Goal: Transaction & Acquisition: Obtain resource

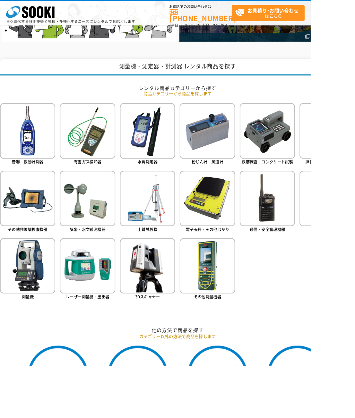
scroll to position [217, 0]
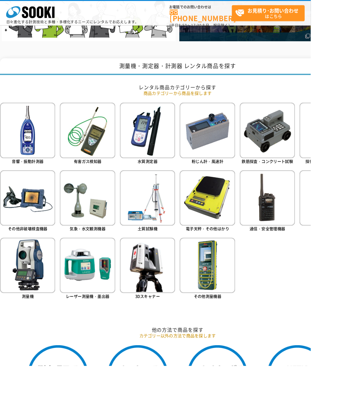
click at [242, 227] on img at bounding box center [236, 225] width 63 height 63
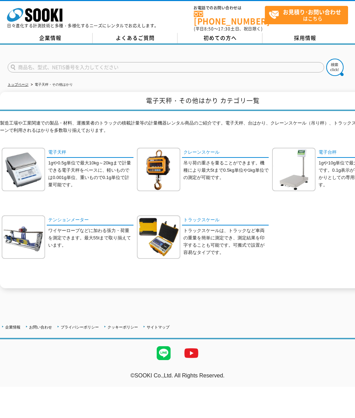
click at [165, 167] on img at bounding box center [158, 169] width 43 height 43
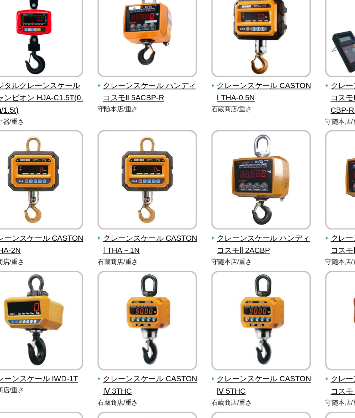
scroll to position [28, 0]
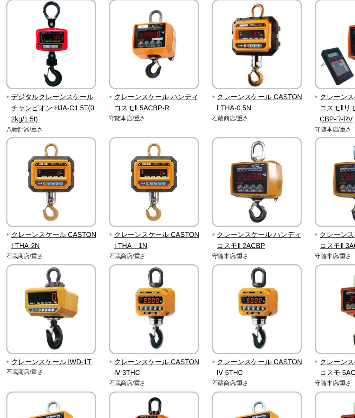
click at [42, 171] on img at bounding box center [33, 201] width 59 height 61
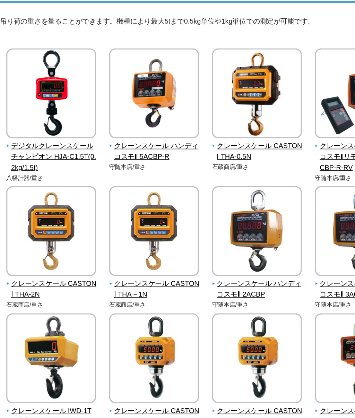
scroll to position [0, 0]
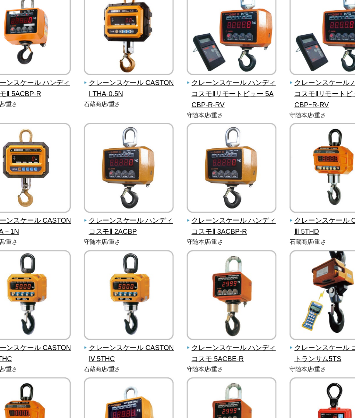
click at [207, 199] on img at bounding box center [236, 229] width 59 height 61
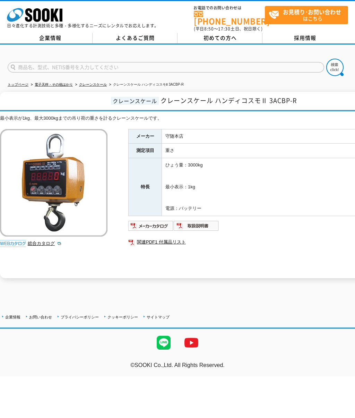
click at [147, 220] on img at bounding box center [150, 225] width 45 height 11
